Goal: Task Accomplishment & Management: Use online tool/utility

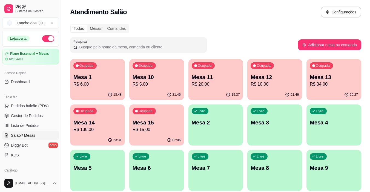
click at [87, 61] on div "Ocupada Mesa 1 R$ 6,00" at bounding box center [97, 74] width 55 height 30
click at [222, 125] on p "Mesa 2" at bounding box center [216, 123] width 48 height 8
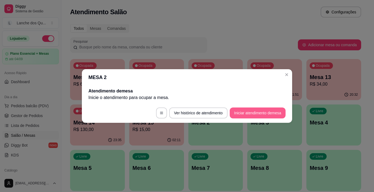
click at [265, 110] on button "Iniciar atendimento de mesa" at bounding box center [258, 113] width 56 height 11
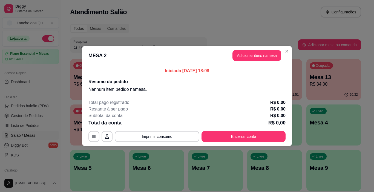
click at [263, 53] on button "Adicionar itens na mesa" at bounding box center [256, 55] width 49 height 11
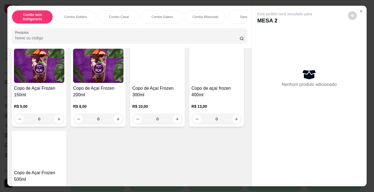
scroll to position [1341, 0]
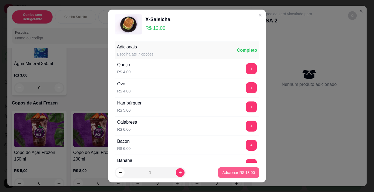
click at [248, 175] on p "Adicionar R$ 13,00" at bounding box center [238, 172] width 33 height 5
type input "1"
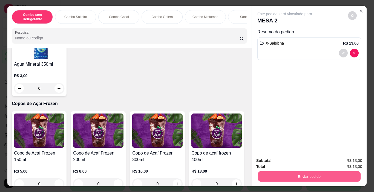
click at [286, 172] on button "Enviar pedido" at bounding box center [309, 176] width 103 height 11
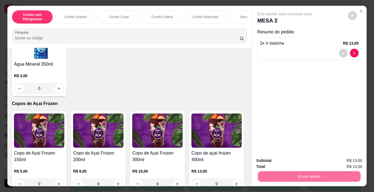
click at [277, 156] on button "Não registrar e enviar pedido" at bounding box center [290, 161] width 57 height 10
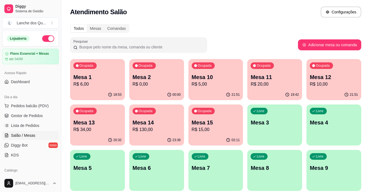
click at [151, 79] on p "Mesa 2" at bounding box center [156, 77] width 48 height 8
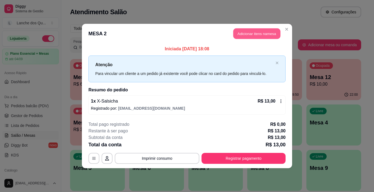
click at [238, 30] on button "Adicionar itens na mesa" at bounding box center [256, 33] width 47 height 11
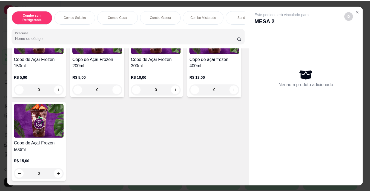
scroll to position [1697, 0]
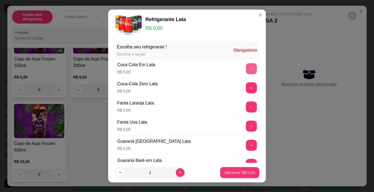
click at [246, 71] on button "+" at bounding box center [251, 68] width 11 height 11
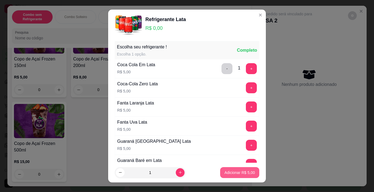
click at [235, 174] on p "Adicionar R$ 5,00" at bounding box center [239, 172] width 30 height 5
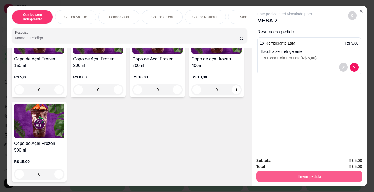
click at [278, 174] on button "Enviar pedido" at bounding box center [309, 176] width 106 height 11
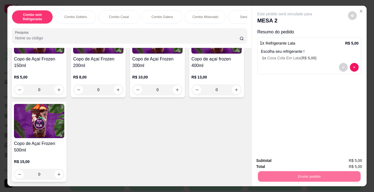
click at [265, 158] on button "Não registrar e enviar pedido" at bounding box center [290, 161] width 55 height 10
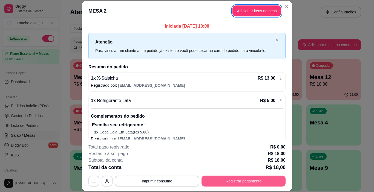
click at [247, 182] on button "Registrar pagamento" at bounding box center [243, 181] width 84 height 11
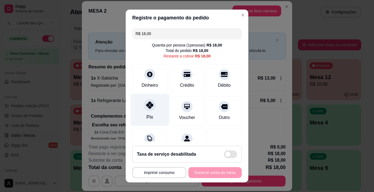
click at [147, 112] on div "Pix" at bounding box center [150, 110] width 39 height 32
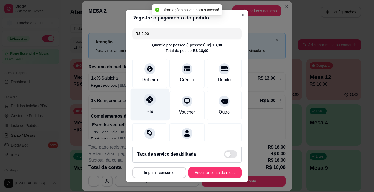
type input "R$ 0,00"
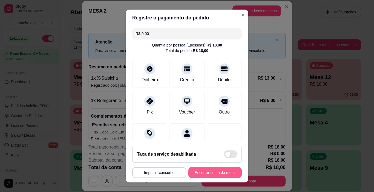
click at [217, 171] on button "Encerrar conta da mesa" at bounding box center [214, 172] width 53 height 11
